Goal: Task Accomplishment & Management: Use online tool/utility

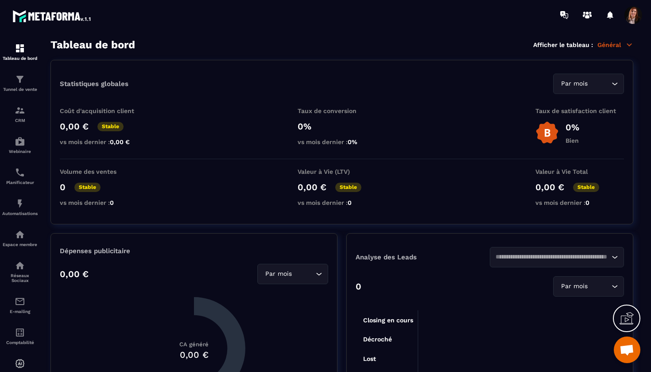
scroll to position [2454, 0]
click at [27, 112] on div "CRM" at bounding box center [19, 114] width 35 height 18
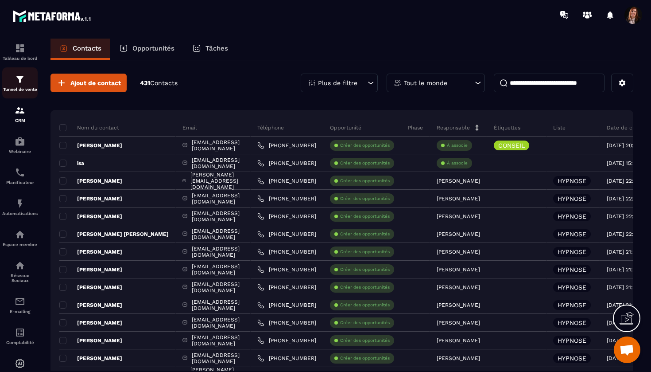
click at [22, 79] on img at bounding box center [20, 79] width 11 height 11
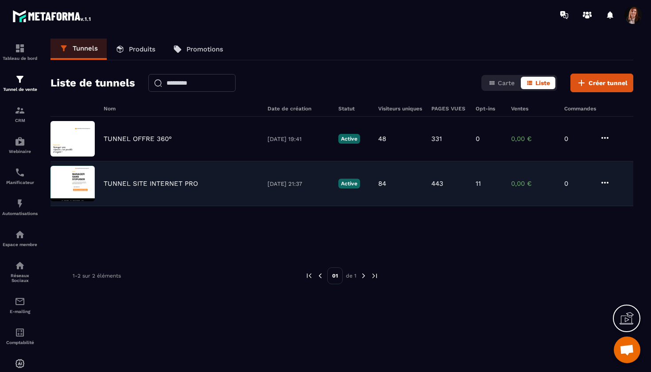
click at [148, 183] on p "TUNNEL SITE INTERNET PRO" at bounding box center [151, 183] width 94 height 8
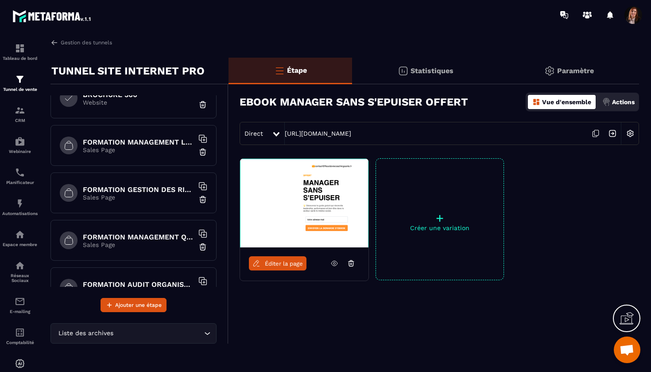
scroll to position [400, 0]
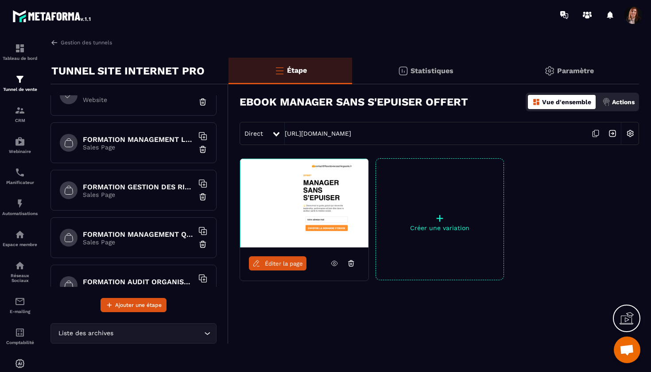
click at [139, 136] on h6 "FORMATION MANAGEMENT LEADERSHIP" at bounding box center [138, 139] width 111 height 8
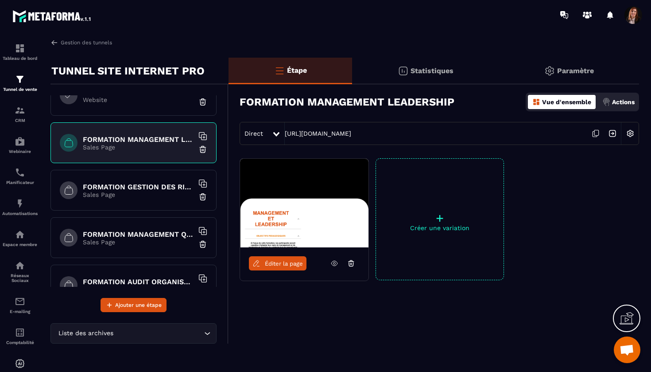
click at [284, 258] on link "Éditer la page" at bounding box center [278, 263] width 58 height 14
